Goal: Transaction & Acquisition: Purchase product/service

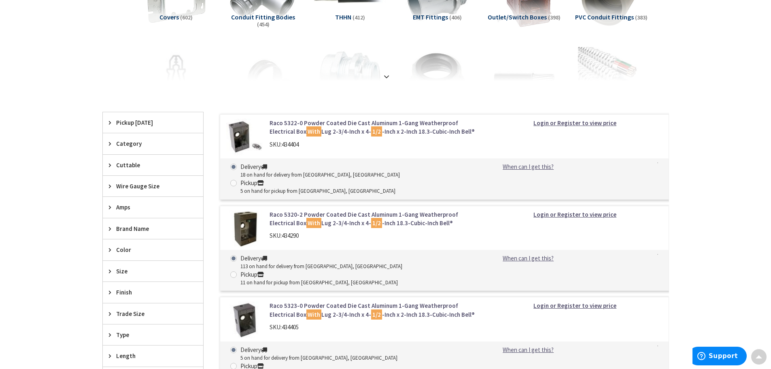
scroll to position [40, 0]
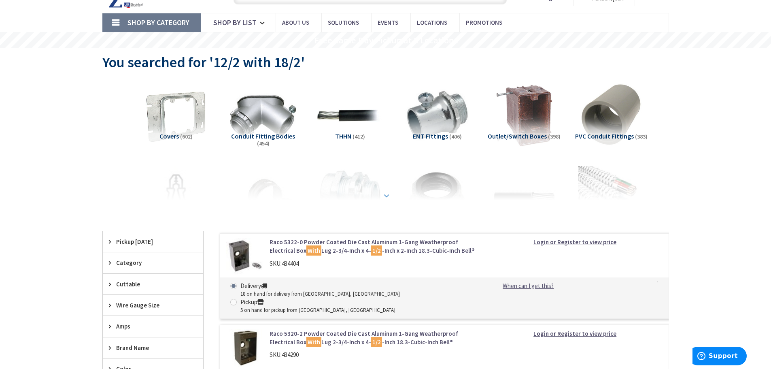
click at [611, 183] on div at bounding box center [386, 177] width 526 height 45
click at [384, 193] on strong at bounding box center [387, 195] width 10 height 9
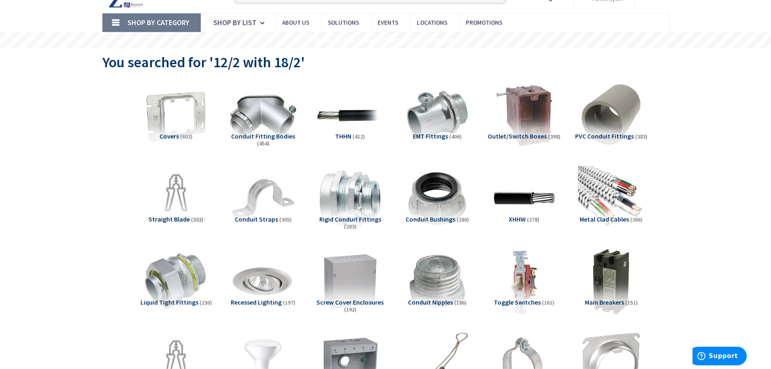
type input "[GEOGRAPHIC_DATA], [GEOGRAPHIC_DATA], [GEOGRAPHIC_DATA]"
click at [620, 197] on img at bounding box center [610, 198] width 73 height 73
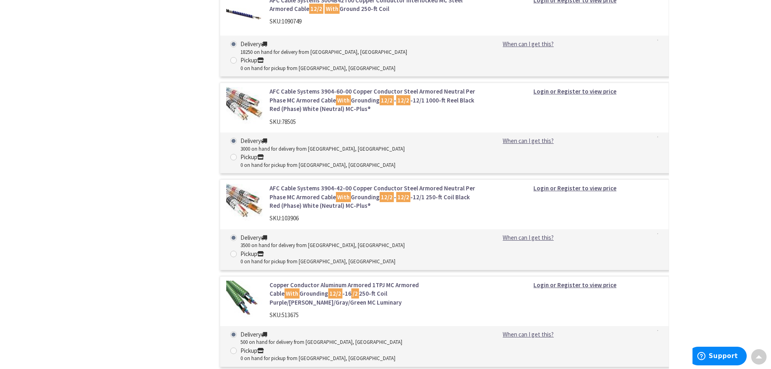
scroll to position [2521, 0]
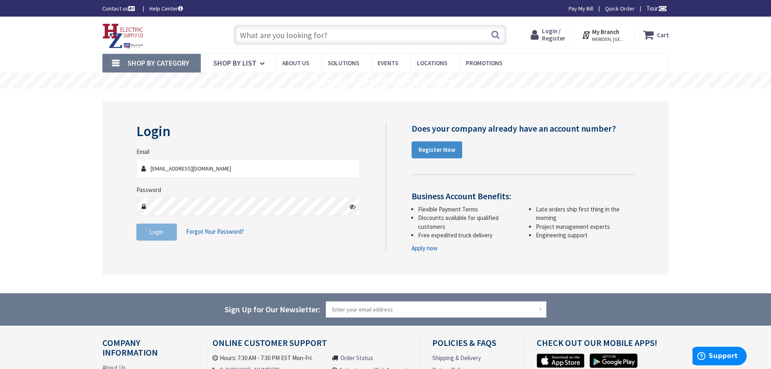
type input "[EMAIL_ADDRESS][DOMAIN_NAME]"
click at [146, 239] on button "Login" at bounding box center [156, 231] width 40 height 17
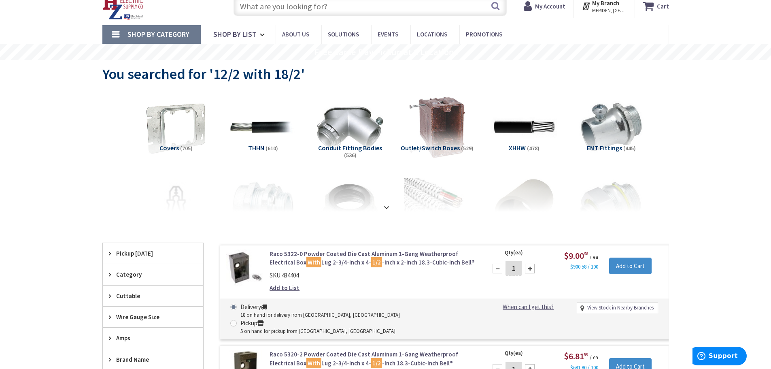
scroll to position [31, 0]
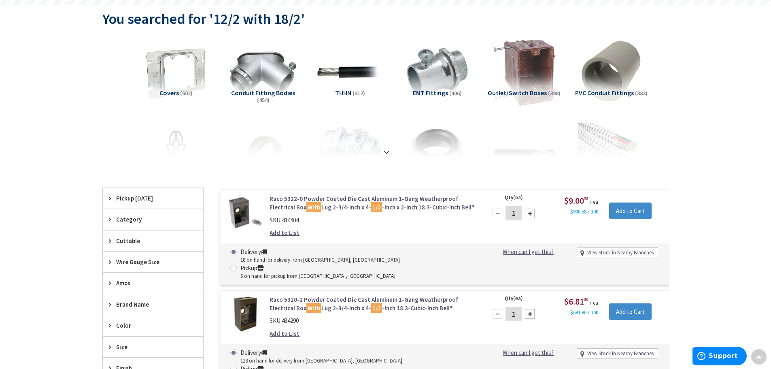
scroll to position [85, 0]
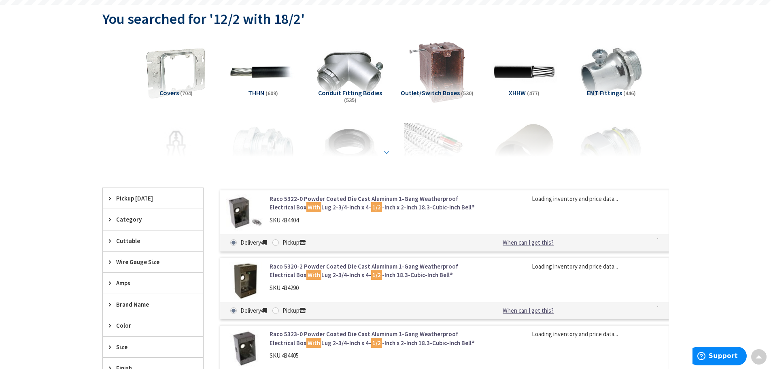
click at [385, 153] on strong at bounding box center [387, 152] width 10 height 9
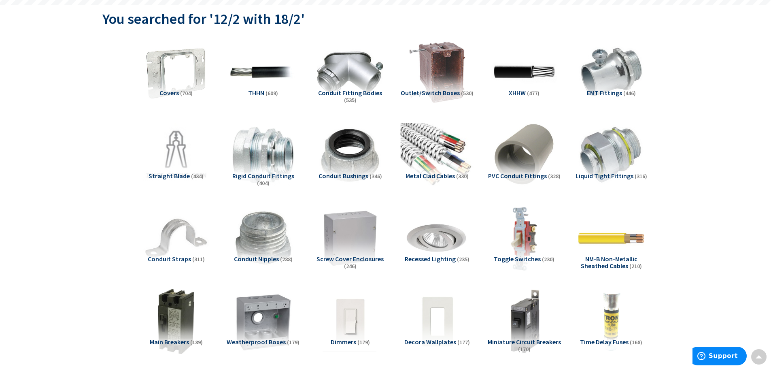
click at [422, 142] on img at bounding box center [436, 155] width 73 height 73
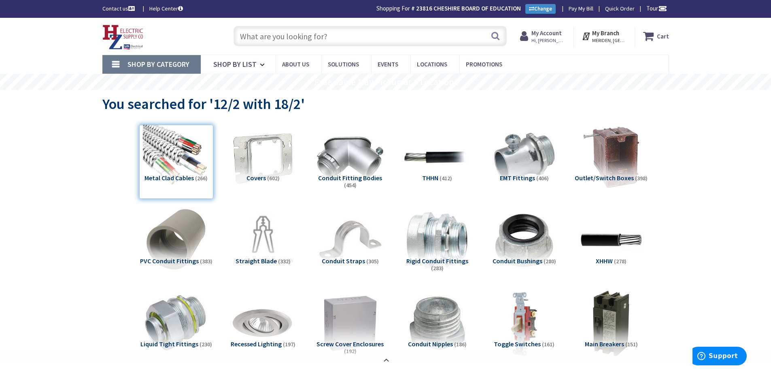
drag, startPoint x: 348, startPoint y: 29, endPoint x: 329, endPoint y: 27, distance: 18.4
click at [329, 27] on input "text" at bounding box center [369, 36] width 273 height 20
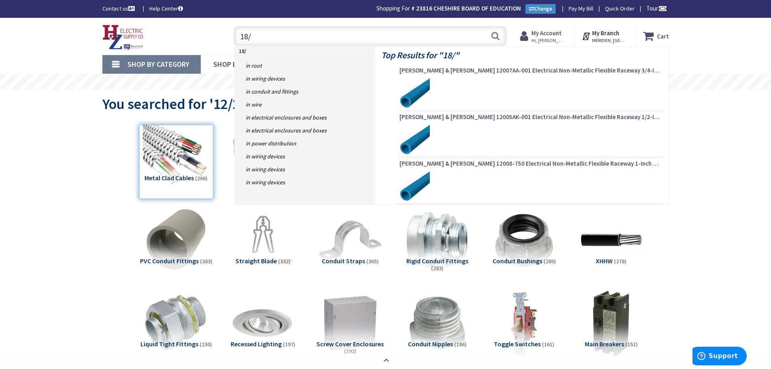
type input "18/2"
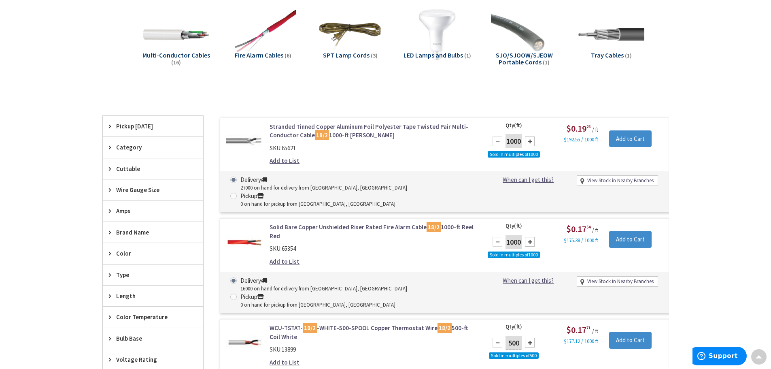
scroll to position [163, 0]
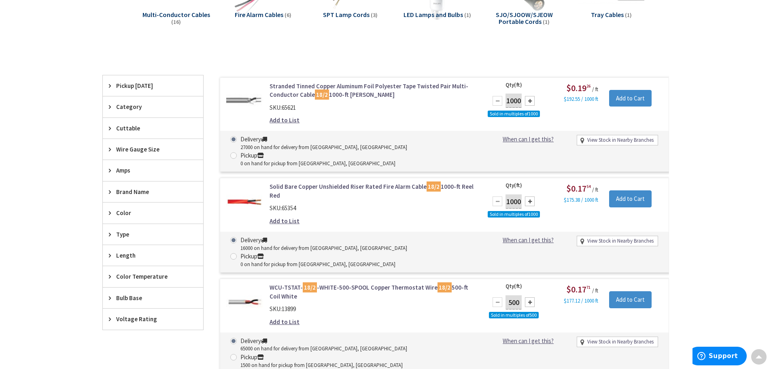
click at [111, 277] on icon at bounding box center [112, 276] width 6 height 6
click at [110, 214] on icon at bounding box center [112, 213] width 6 height 6
click at [150, 309] on button "Show more" at bounding box center [153, 312] width 100 height 14
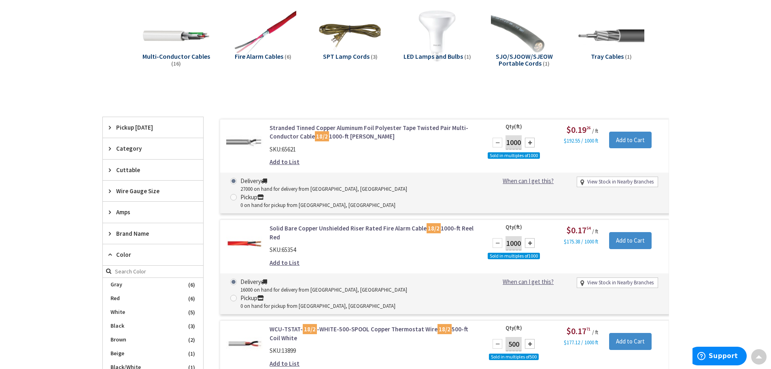
scroll to position [0, 0]
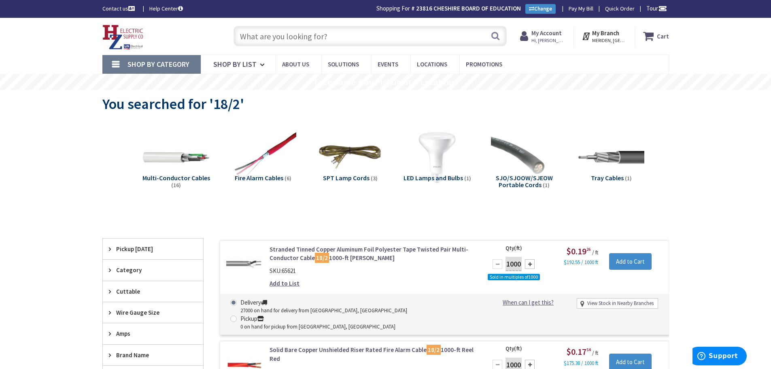
click at [262, 42] on input "text" at bounding box center [369, 36] width 273 height 20
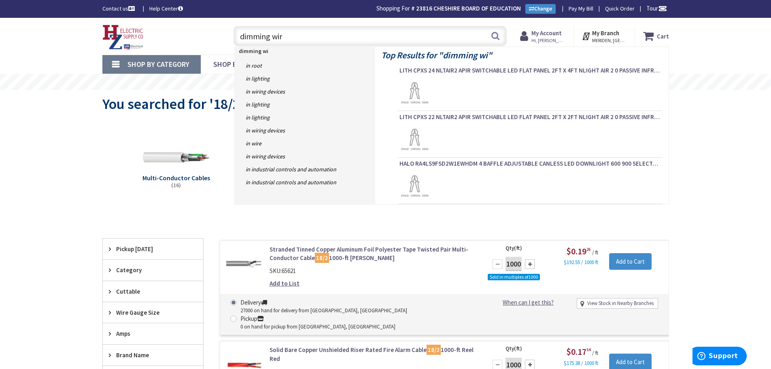
type input "dimming wire"
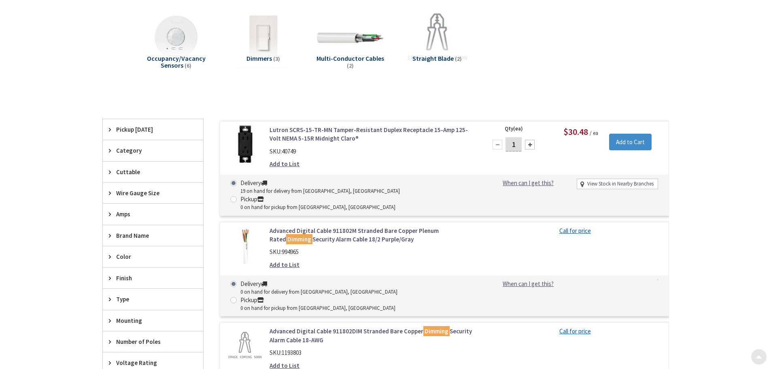
scroll to position [121, 0]
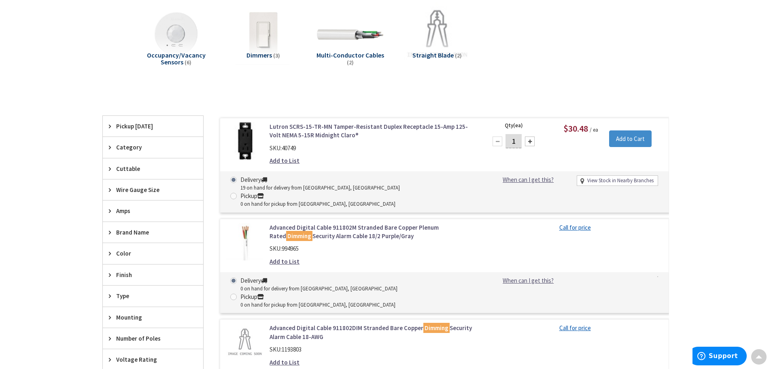
click at [326, 223] on link "Advanced Digital Cable 911802M Stranded Bare Copper Plenum Rated Dimming Securi…" at bounding box center [373, 231] width 206 height 17
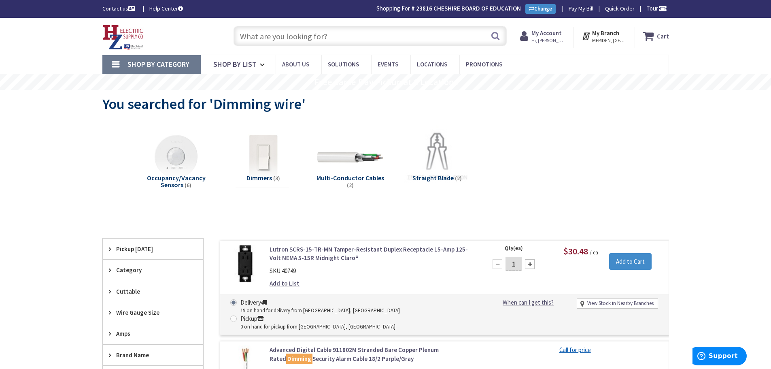
click at [289, 28] on input "text" at bounding box center [369, 36] width 273 height 20
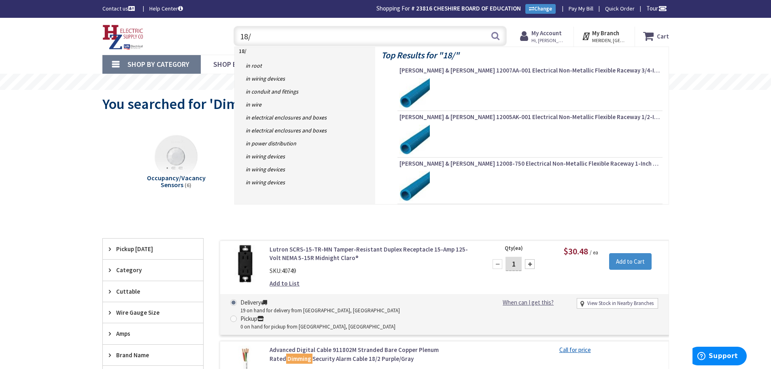
type input "18/2"
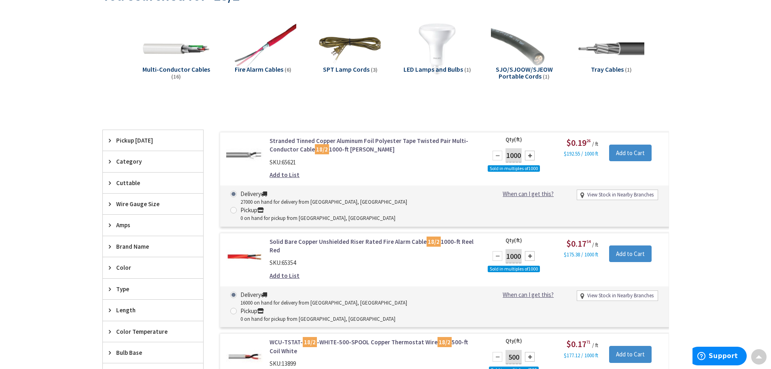
scroll to position [121, 0]
